Goal: Task Accomplishment & Management: Complete application form

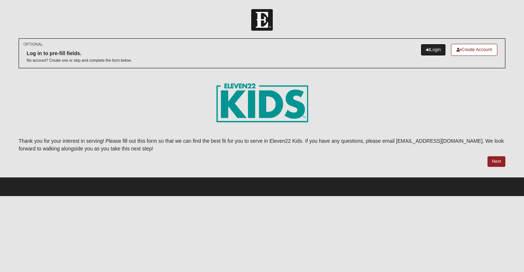
click at [433, 51] on link "Login" at bounding box center [433, 50] width 25 height 12
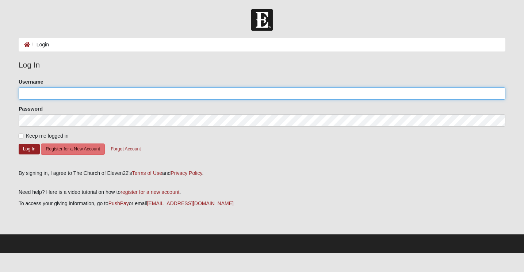
click at [76, 98] on input "Username" at bounding box center [262, 93] width 487 height 12
click at [77, 91] on input "Username" at bounding box center [262, 93] width 487 height 12
type input "supton2025"
drag, startPoint x: 50, startPoint y: 92, endPoint x: 16, endPoint y: 90, distance: 34.8
click at [16, 89] on div "Please correct the following: Username supton2025 Password Keep me logged in Lo…" at bounding box center [262, 121] width 498 height 87
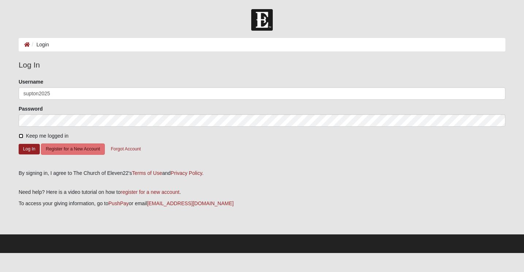
click at [21, 135] on input "Keep me logged in" at bounding box center [21, 136] width 5 height 5
click at [22, 137] on input "Keep me logged in" at bounding box center [21, 136] width 5 height 5
checkbox input "true"
click at [31, 149] on button "Log In" at bounding box center [29, 149] width 21 height 11
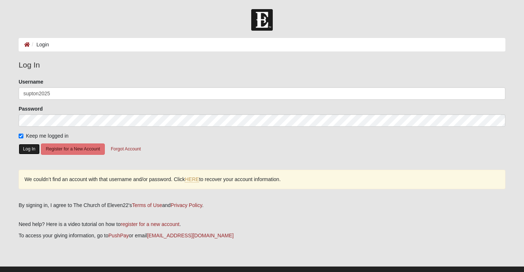
click at [28, 150] on button "Log In" at bounding box center [29, 149] width 21 height 11
click at [29, 148] on button "Log In" at bounding box center [29, 149] width 21 height 11
click at [131, 146] on button "Forgot Account" at bounding box center [125, 149] width 39 height 11
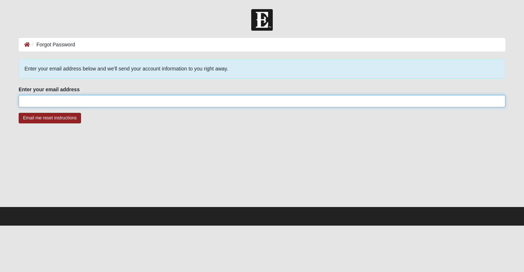
click at [72, 101] on input "Enter your email address" at bounding box center [262, 101] width 487 height 12
type input "su9048069931@gmail.com"
click at [19, 113] on input "Email me reset instructions" at bounding box center [50, 118] width 62 height 11
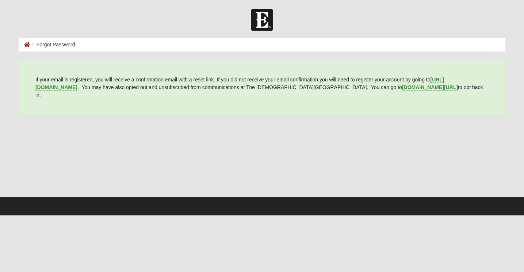
click at [307, 134] on div at bounding box center [262, 159] width 487 height 73
click at [101, 44] on ol "Forgot Password" at bounding box center [262, 45] width 487 height 14
click at [91, 53] on main "Forgot Password Forgot Password Error If your email is registered, you will rec…" at bounding box center [262, 117] width 498 height 159
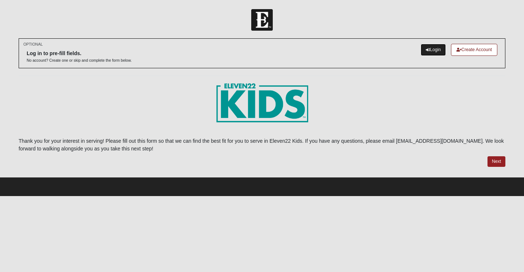
click at [435, 49] on link "Login" at bounding box center [433, 50] width 25 height 12
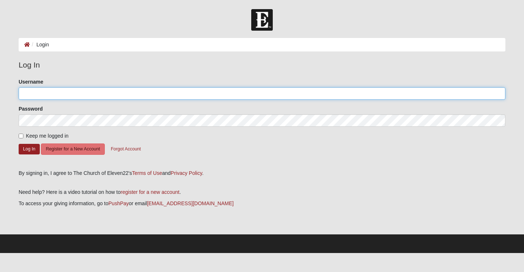
click at [123, 93] on input "Username" at bounding box center [262, 93] width 487 height 12
type input "SUpton2025"
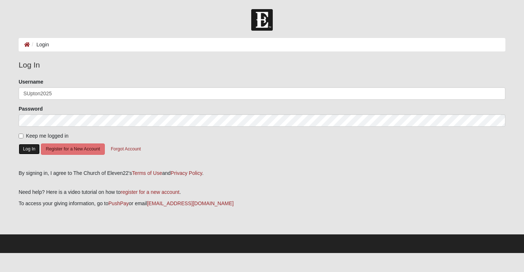
click at [31, 150] on button "Log In" at bounding box center [29, 149] width 21 height 11
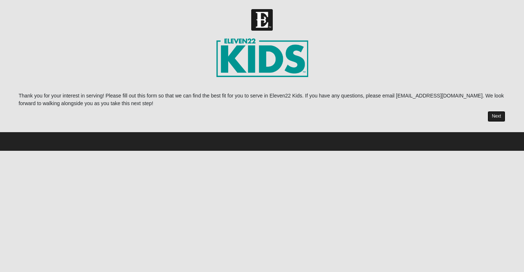
click at [500, 117] on link "Next" at bounding box center [497, 116] width 18 height 11
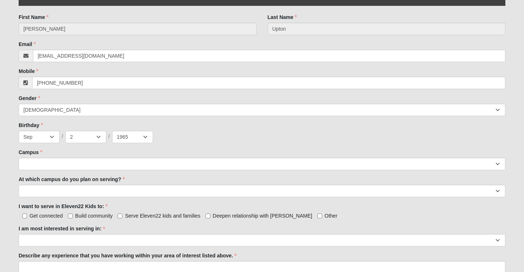
scroll to position [224, 0]
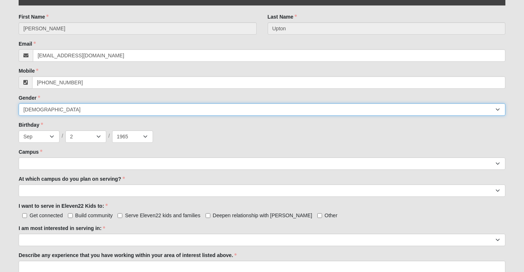
click at [68, 110] on select "[DEMOGRAPHIC_DATA] [DEMOGRAPHIC_DATA]" at bounding box center [262, 109] width 487 height 12
click at [19, 103] on select "[DEMOGRAPHIC_DATA] [DEMOGRAPHIC_DATA]" at bounding box center [262, 109] width 487 height 12
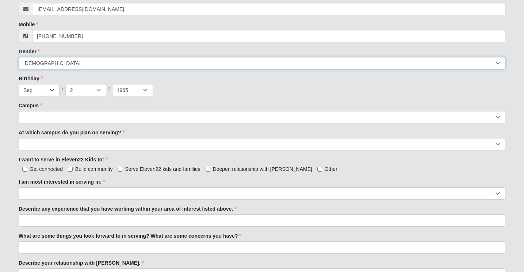
scroll to position [282, 0]
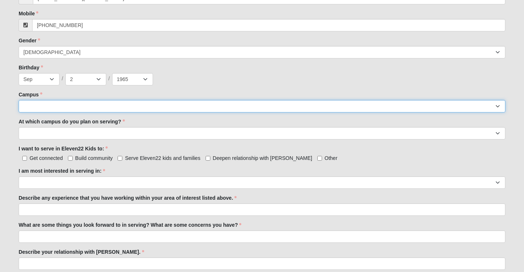
click at [65, 106] on select "[GEOGRAPHIC_DATA] [GEOGRAPHIC_DATA] (Coming Soon) Eleven22 Online [PERSON_NAME]…" at bounding box center [262, 106] width 487 height 12
select select "21"
click at [19, 100] on select "[GEOGRAPHIC_DATA] [GEOGRAPHIC_DATA] (Coming Soon) Eleven22 Online [PERSON_NAME]…" at bounding box center [262, 106] width 487 height 12
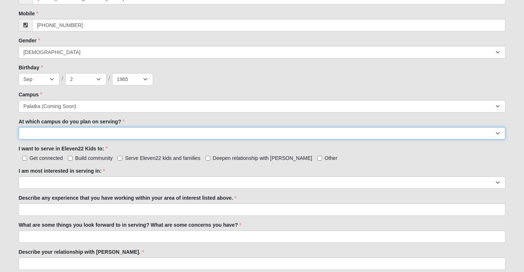
click at [54, 132] on select "[GEOGRAPHIC_DATA] [PERSON_NAME][GEOGRAPHIC_DATA] [GEOGRAPHIC_DATA] [GEOGRAPHIC_…" at bounding box center [262, 133] width 487 height 12
select select "Palatka"
click at [19, 127] on select "[GEOGRAPHIC_DATA] [PERSON_NAME][GEOGRAPHIC_DATA] [GEOGRAPHIC_DATA] [GEOGRAPHIC_…" at bounding box center [262, 133] width 487 height 12
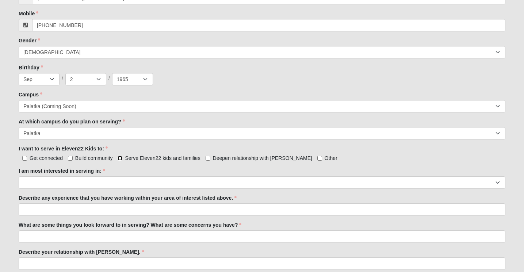
click at [121, 158] on input "Serve Eleven22 kids and families" at bounding box center [120, 158] width 5 height 5
checkbox input "true"
click at [318, 159] on input "Other" at bounding box center [320, 158] width 5 height 5
checkbox input "true"
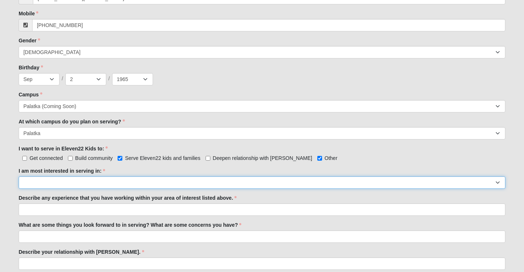
click at [49, 183] on select "Registration Tour Guide Preschool Disciple Group Leader Elementary Disciple Gro…" at bounding box center [262, 183] width 487 height 12
select select "Elementary Disciple Group Leader"
click at [19, 177] on select "Registration Tour Guide Preschool Disciple Group Leader Elementary Disciple Gro…" at bounding box center [262, 183] width 487 height 12
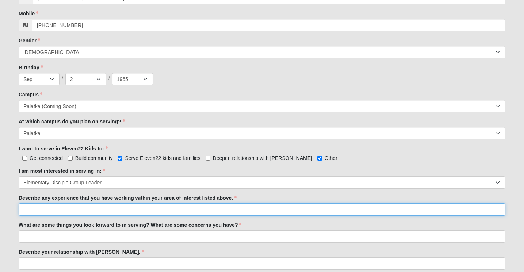
click at [54, 208] on input "Describe any experience that you have working within your area of interest list…" at bounding box center [262, 210] width 487 height 12
type input "I have worked in childcare, and I currently drive a school bus with ESE student…"
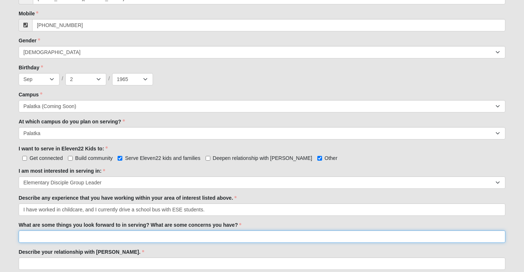
click at [33, 237] on input "What are some things you look forward to in serving? What are some concerns you…" at bounding box center [262, 237] width 487 height 12
click at [232, 238] on input "I'm looking forward in seeing our young children grow into disciples. While we …" at bounding box center [262, 237] width 487 height 12
click at [232, 236] on input "I'm looking forward in seeing our young children grow into disciples. While we …" at bounding box center [262, 237] width 487 height 12
click at [232, 239] on input "I'm looking forward in seeing our young children grow into disciples. While we …" at bounding box center [262, 237] width 487 height 12
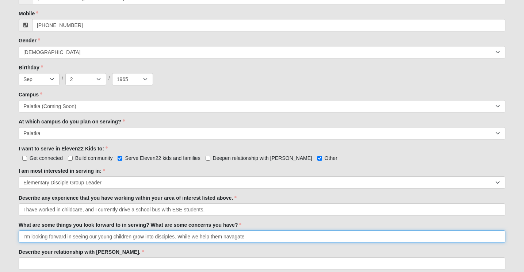
click at [247, 238] on input "I'm looking forward in seeing our young children grow into disciples. While we …" at bounding box center [262, 237] width 487 height 12
click at [72, 238] on input "I'm looking forward in seeing our young children grow into disciples. While we …" at bounding box center [262, 237] width 487 height 12
click at [287, 238] on input "I'm looking forward to seeing our young children grow into disciples. While we …" at bounding box center [262, 237] width 487 height 12
click at [349, 238] on input "I'm looking forward to seeing our young children grow into disciples. While we …" at bounding box center [262, 237] width 487 height 12
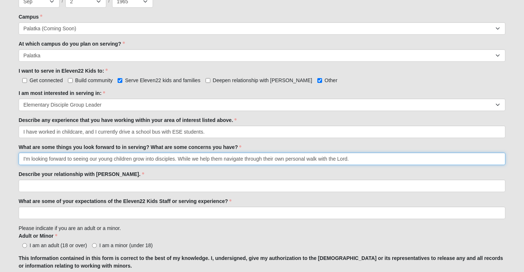
scroll to position [361, 0]
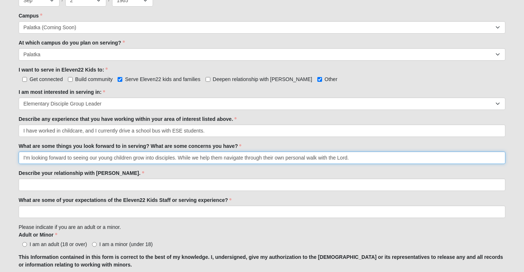
type input "I'm looking forward to seeing our young children grow into disciples. While we …"
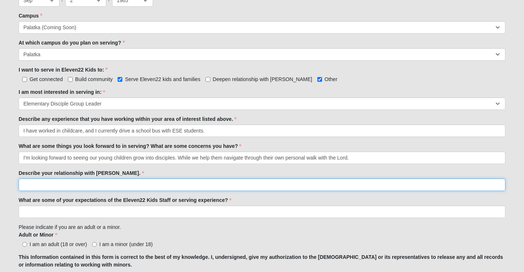
click at [48, 185] on input "Describe your relationship with [PERSON_NAME]." at bounding box center [262, 185] width 487 height 12
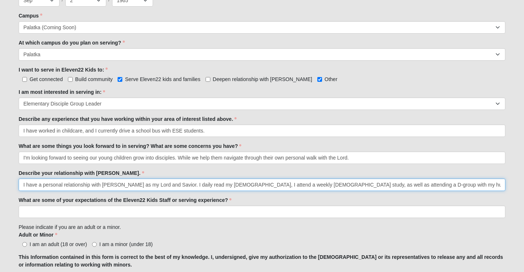
type input "I have a personal relationship with [PERSON_NAME] as my Lord and Savior. I dail…"
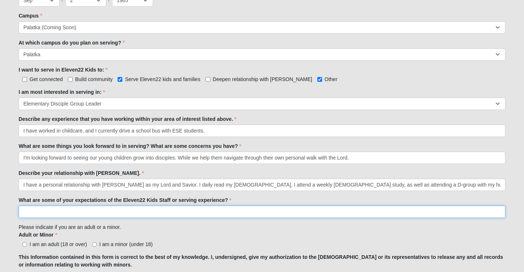
click at [36, 211] on input "What are some of your expectations of the Eleven22 Kids Staff or serving experi…" at bounding box center [262, 212] width 487 height 12
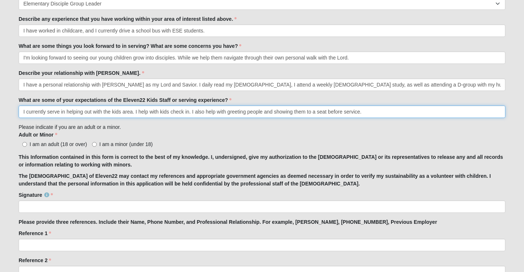
scroll to position [466, 0]
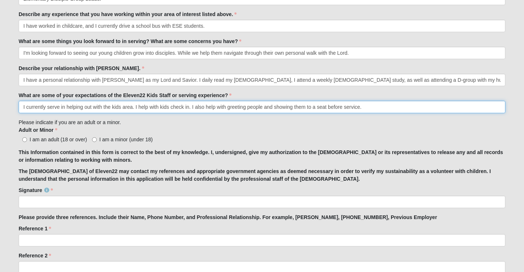
type input "I currently serve in helping out with the kids area. I help with kids check in.…"
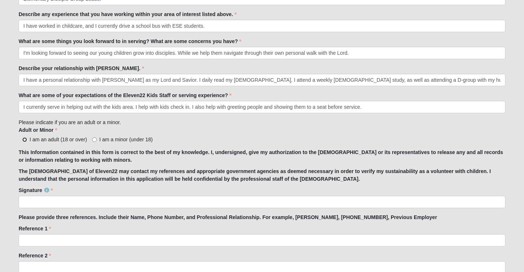
click at [24, 141] on input "I am an adult (18 or over)" at bounding box center [24, 139] width 5 height 5
radio input "true"
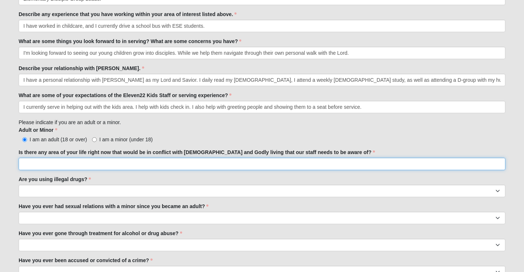
click at [41, 167] on input "Is there any area of your life right now that would be in conflict with [DEMOGR…" at bounding box center [262, 164] width 487 height 12
type input "n"
type input "None"
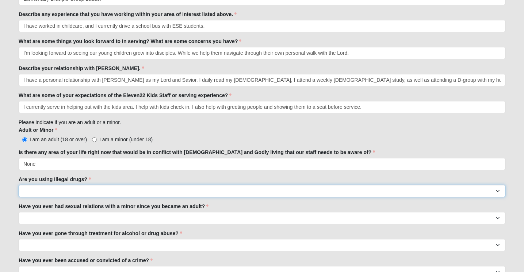
click at [38, 190] on select "Yes No" at bounding box center [262, 191] width 487 height 12
select select "No"
click at [19, 185] on select "Yes No" at bounding box center [262, 191] width 487 height 12
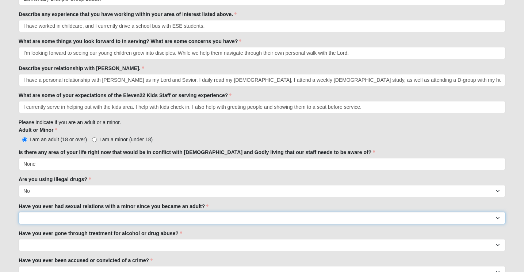
click at [32, 217] on select "Yes No" at bounding box center [262, 218] width 487 height 12
select select "No"
click at [19, 212] on select "Yes No" at bounding box center [262, 218] width 487 height 12
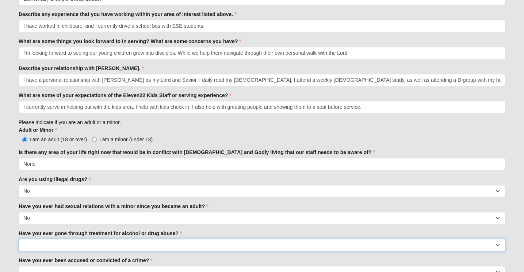
click at [34, 246] on select "Yes No" at bounding box center [262, 245] width 487 height 12
select select "No"
click at [19, 239] on select "Yes No" at bounding box center [262, 245] width 487 height 12
click at [45, 243] on select "Yes No" at bounding box center [262, 245] width 487 height 12
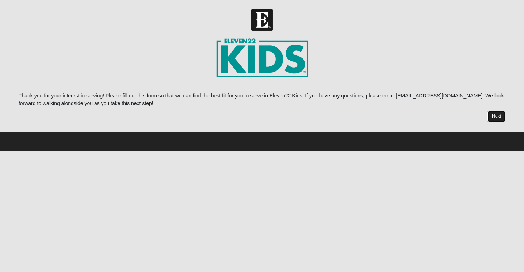
click at [500, 117] on link "Next" at bounding box center [497, 116] width 18 height 11
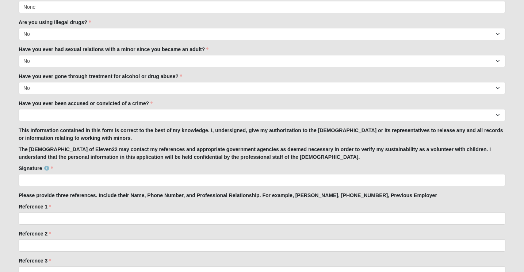
scroll to position [623, 0]
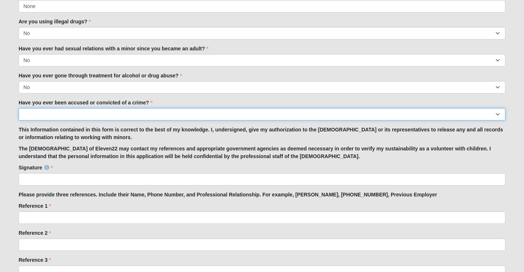
click at [46, 114] on select "Yes No" at bounding box center [262, 114] width 487 height 12
select select "No"
click at [19, 108] on select "Yes No" at bounding box center [262, 114] width 487 height 12
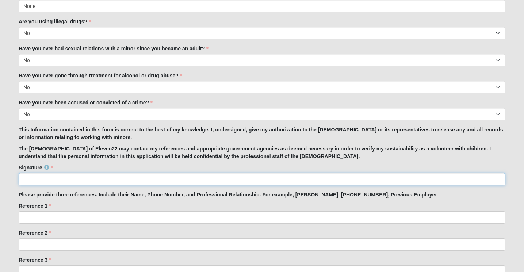
click at [41, 179] on input "Signature" at bounding box center [262, 179] width 487 height 12
type input "[PERSON_NAME]"
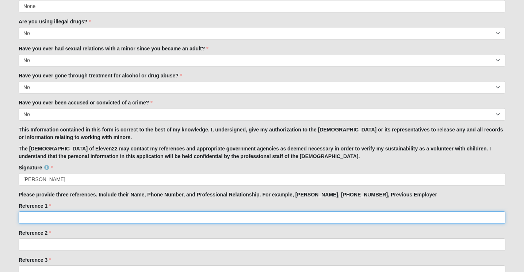
click at [35, 219] on input "Reference 1" at bounding box center [262, 218] width 487 height 12
type input "[PERSON_NAME] [PHONE_NUMBER] Friend"
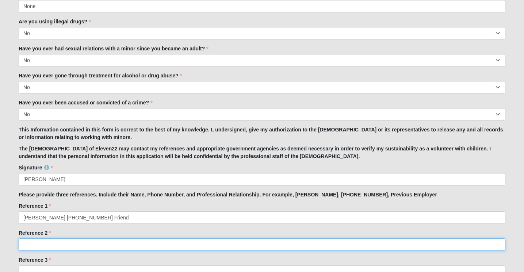
click at [31, 243] on input "Reference 2" at bounding box center [262, 245] width 487 height 12
click input "submit" at bounding box center [0, 0] width 0 height 0
type input "[PERSON_NAME] (3860"
click at [70, 247] on input "[PERSON_NAME] (386" at bounding box center [262, 245] width 487 height 12
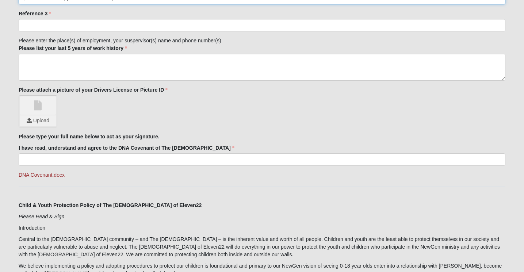
scroll to position [869, 0]
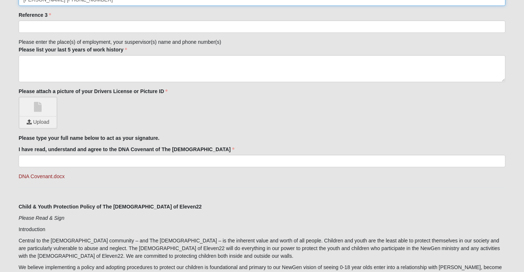
type input "[PERSON_NAME] [PHONE_NUMBER]"
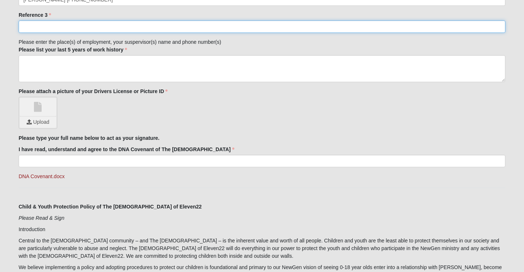
click at [42, 27] on input "Reference 3" at bounding box center [262, 26] width 487 height 12
type input "H"
type input "[PERSON_NAME] [PHONE_NUMBER] Friend"
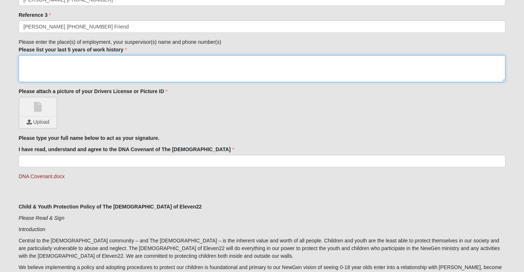
click at [31, 63] on textarea "Please list your last 5 years of work history" at bounding box center [262, 68] width 487 height 27
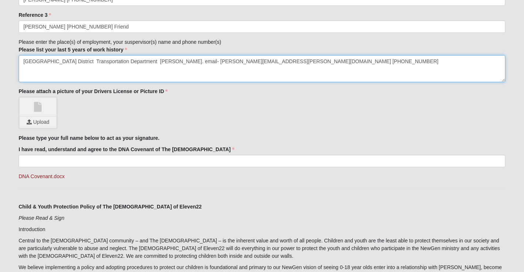
click at [167, 62] on textarea "[GEOGRAPHIC_DATA] District Transportation Department [PERSON_NAME]. email- [PER…" at bounding box center [262, 68] width 487 height 27
type textarea "[GEOGRAPHIC_DATA] District Transportation Department Supervisor- [PERSON_NAME] …"
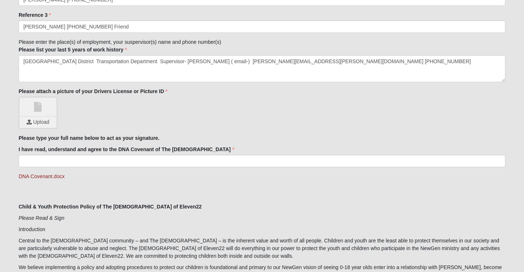
click at [38, 109] on link at bounding box center [38, 107] width 37 height 18
click at [41, 123] on input "file" at bounding box center [38, 122] width 37 height 11
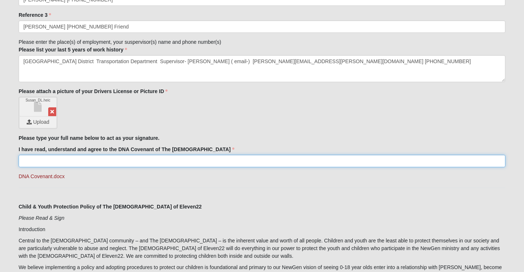
click at [97, 162] on input "I have read, understand and agree to the DNA Covenant of The [DEMOGRAPHIC_DATA]" at bounding box center [262, 161] width 487 height 12
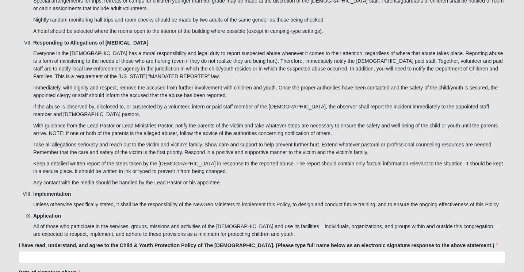
scroll to position [2370, 0]
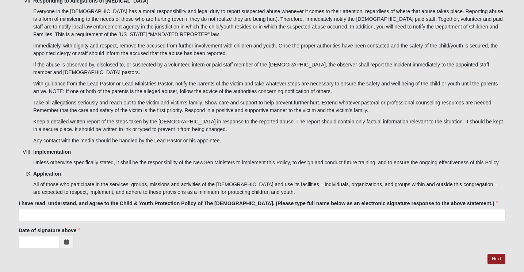
type input "[PERSON_NAME]"
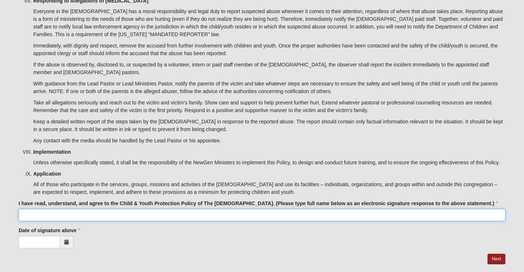
click at [151, 209] on input "I have read, understand, and agree to the Child & Youth Protection Policy of Th…" at bounding box center [262, 215] width 487 height 12
type input "[PERSON_NAME]"
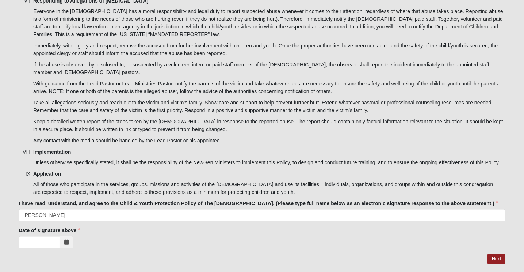
click at [67, 240] on icon at bounding box center [66, 242] width 4 height 5
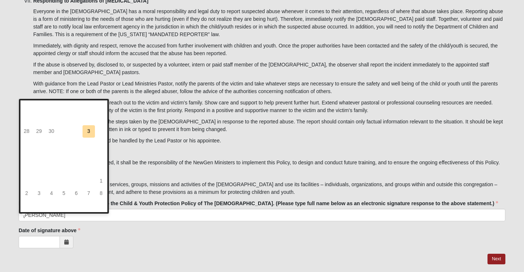
click at [91, 132] on td "3" at bounding box center [89, 131] width 12 height 12
type input "[DATE]"
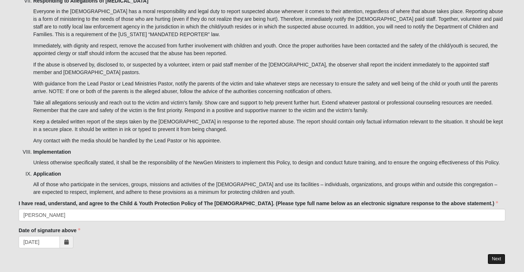
click at [497, 254] on link "Next" at bounding box center [497, 259] width 18 height 11
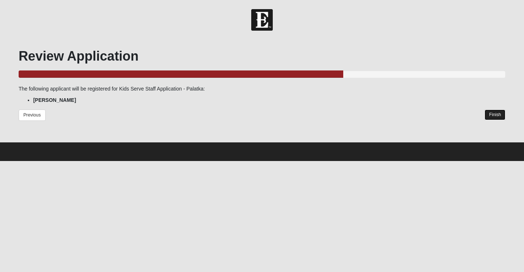
click at [494, 113] on link "Finish" at bounding box center [495, 115] width 21 height 11
